Goal: Check status: Check status

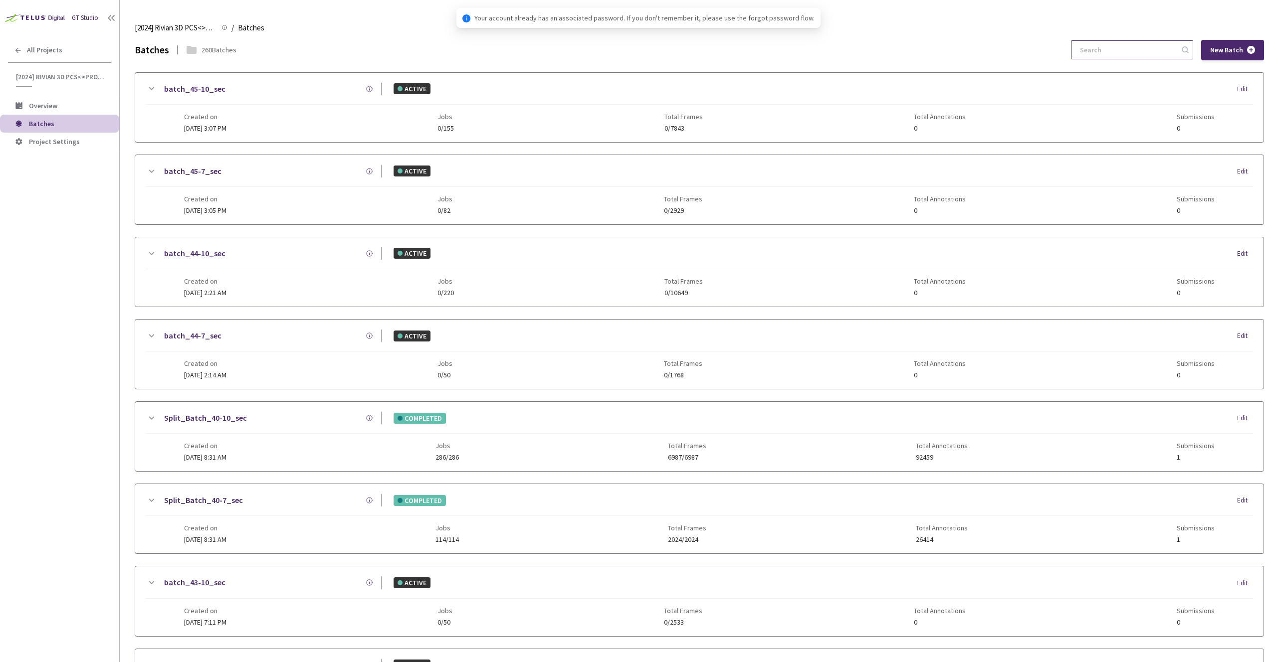
click at [1110, 53] on input at bounding box center [1127, 50] width 106 height 18
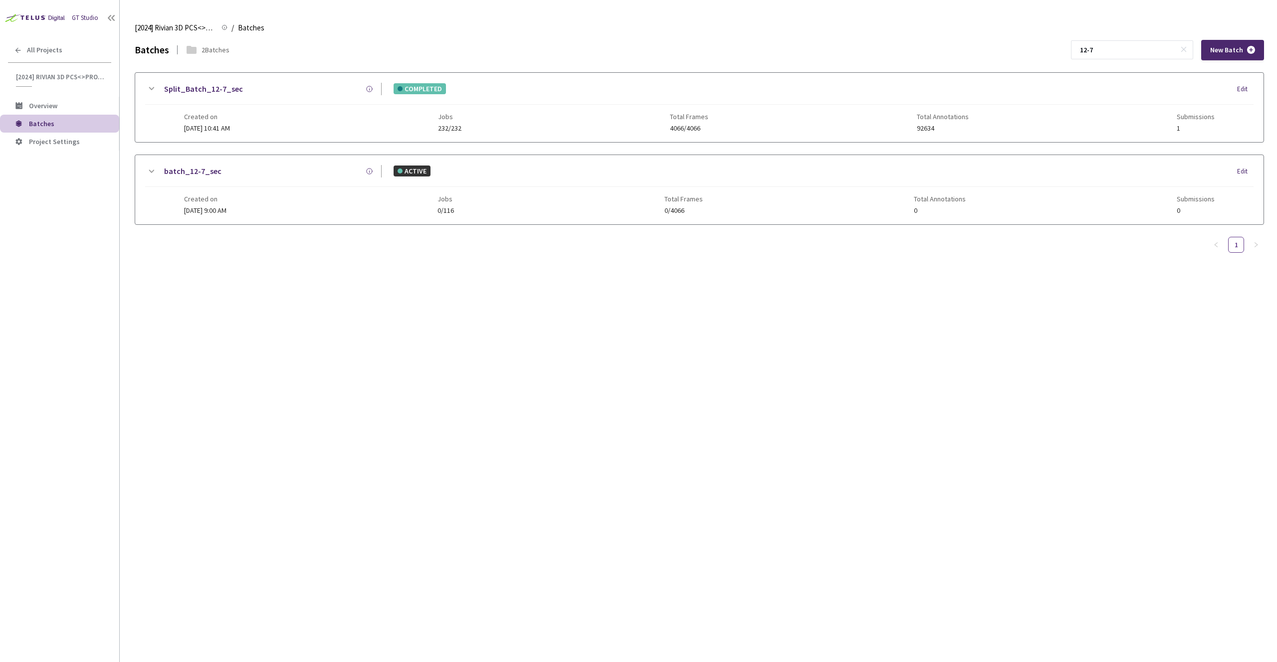
type input "12-7"
click at [309, 96] on div "Split_Batch_12-7_sec COMPLETED Edit" at bounding box center [699, 94] width 1108 height 22
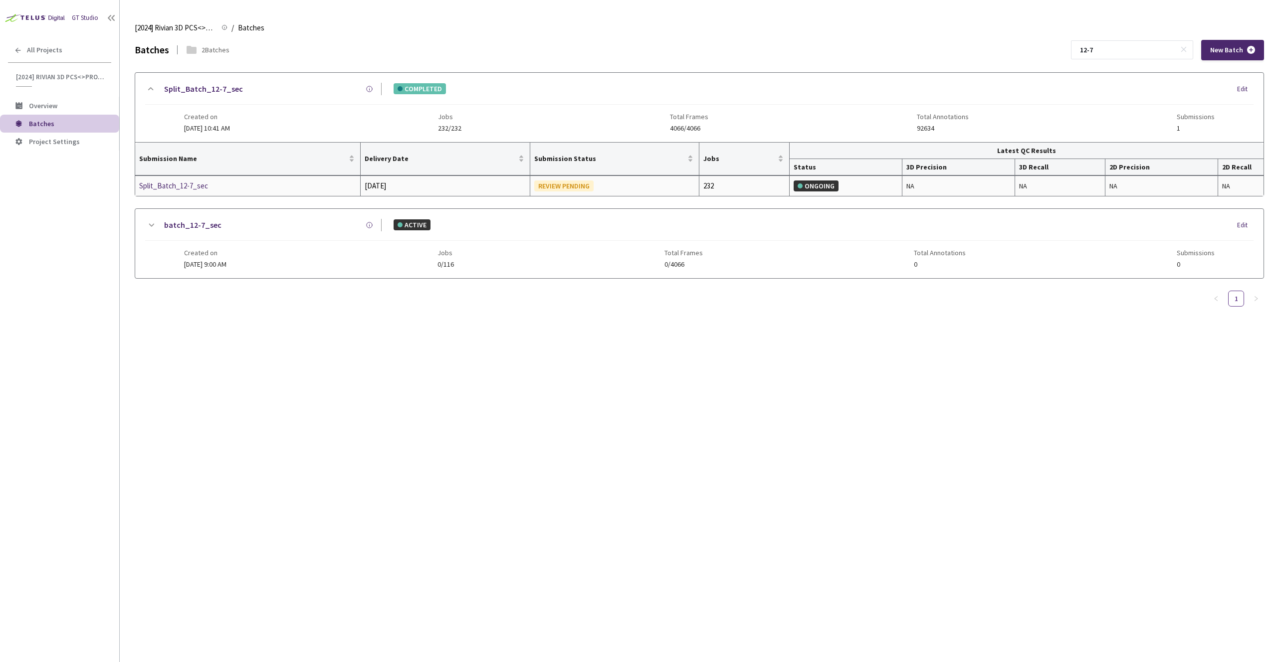
click at [199, 188] on div "Split_Batch_12-7_sec" at bounding box center [192, 186] width 106 height 12
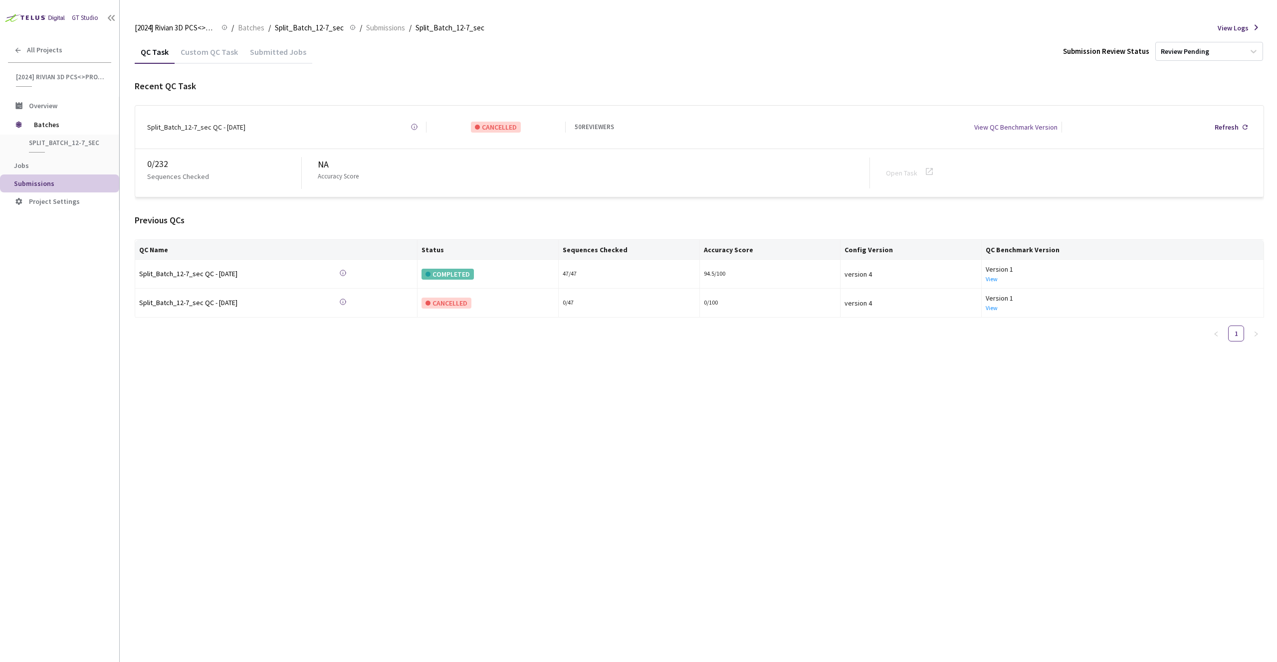
click at [211, 52] on div "Custom QC Task" at bounding box center [209, 55] width 69 height 17
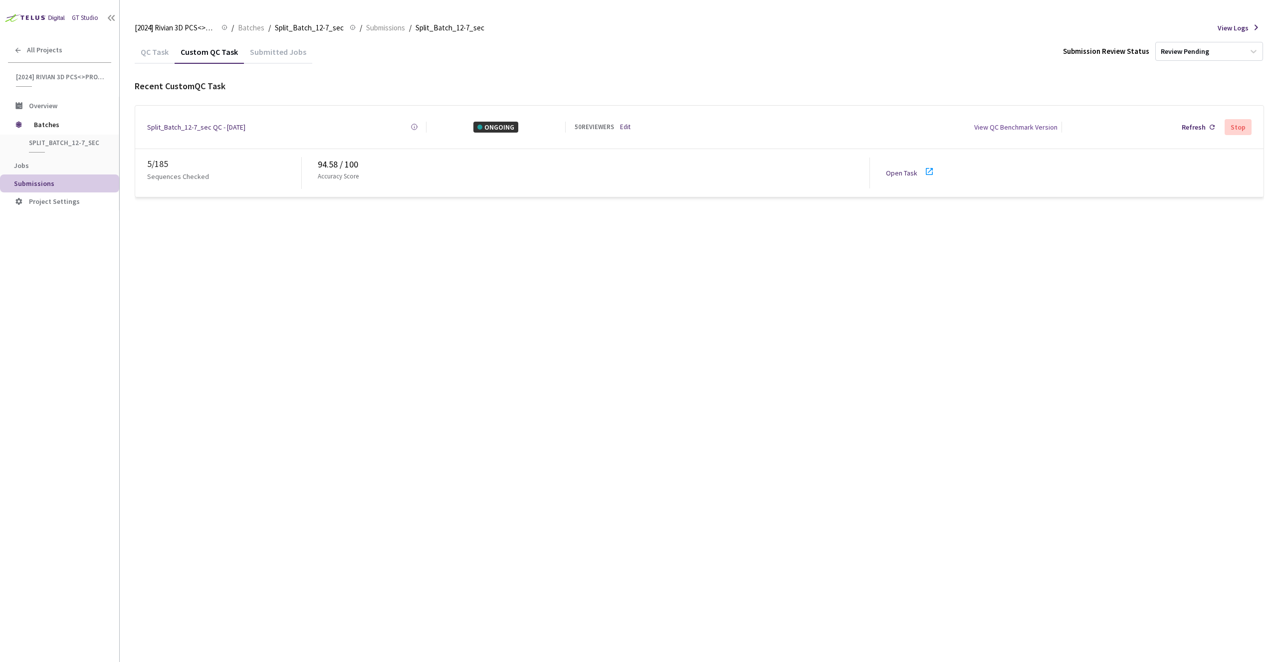
click at [907, 169] on link "Open Task" at bounding box center [901, 173] width 31 height 9
